Goal: Task Accomplishment & Management: Complete application form

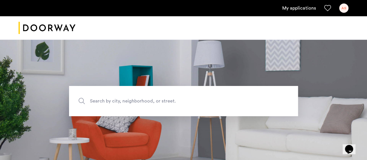
click at [296, 8] on link "My applications" at bounding box center [299, 8] width 34 height 7
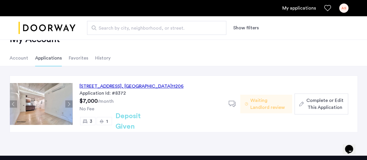
scroll to position [20, 0]
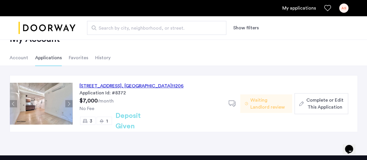
click at [339, 99] on span "Complete or Edit This Application" at bounding box center [324, 104] width 37 height 14
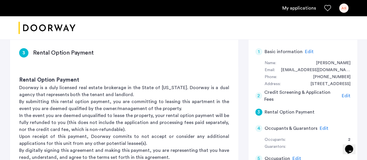
scroll to position [93, 0]
click at [322, 127] on span "Edit" at bounding box center [324, 128] width 9 height 5
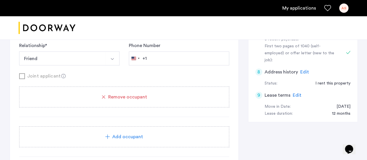
scroll to position [284, 0]
click at [114, 138] on div "Add occupant" at bounding box center [124, 136] width 210 height 21
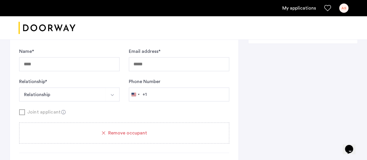
scroll to position [367, 0]
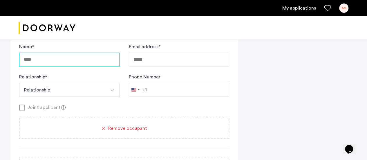
click at [87, 54] on input "Name *" at bounding box center [69, 59] width 100 height 14
type input "**********"
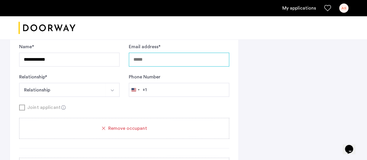
type input "**********"
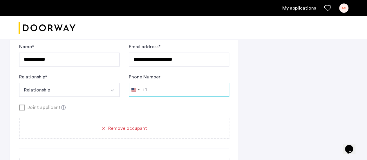
type input "**********"
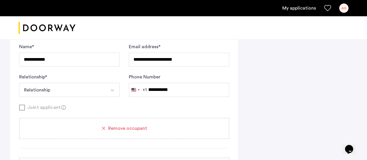
click at [59, 94] on button "Relationship" at bounding box center [62, 90] width 87 height 14
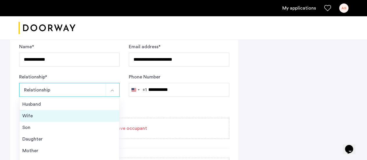
scroll to position [21, 0]
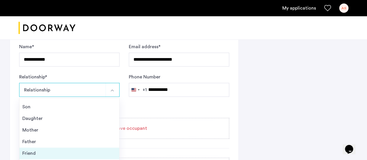
click at [44, 147] on li "Friend" at bounding box center [69, 153] width 100 height 12
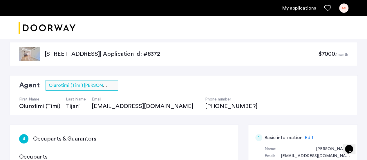
scroll to position [0, 0]
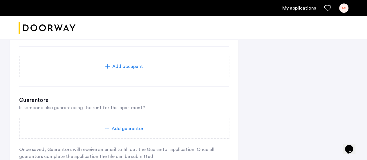
drag, startPoint x: 269, startPoint y: 94, endPoint x: 193, endPoint y: 86, distance: 75.8
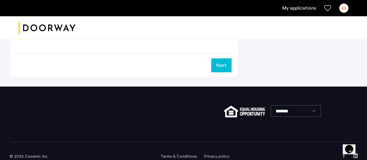
scroll to position [592, 0]
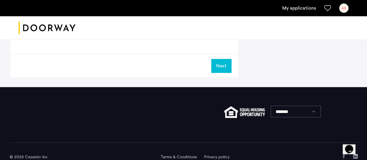
click at [222, 66] on button "Next" at bounding box center [221, 66] width 20 height 14
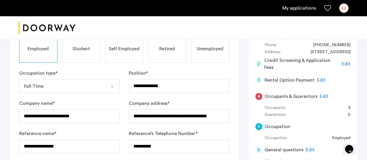
scroll to position [125, 0]
click at [322, 98] on div "Edit" at bounding box center [324, 95] width 9 height 7
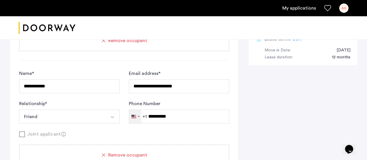
scroll to position [352, 0]
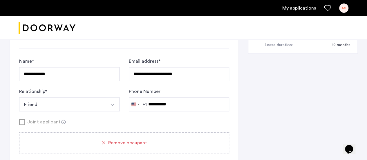
click at [123, 141] on span "Remove occupant" at bounding box center [127, 142] width 39 height 7
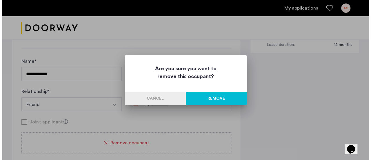
scroll to position [0, 0]
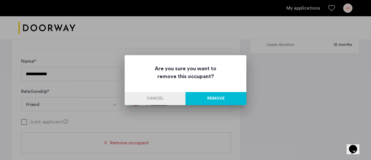
click at [212, 100] on button "Remove" at bounding box center [216, 98] width 61 height 13
